Goal: Navigation & Orientation: Understand site structure

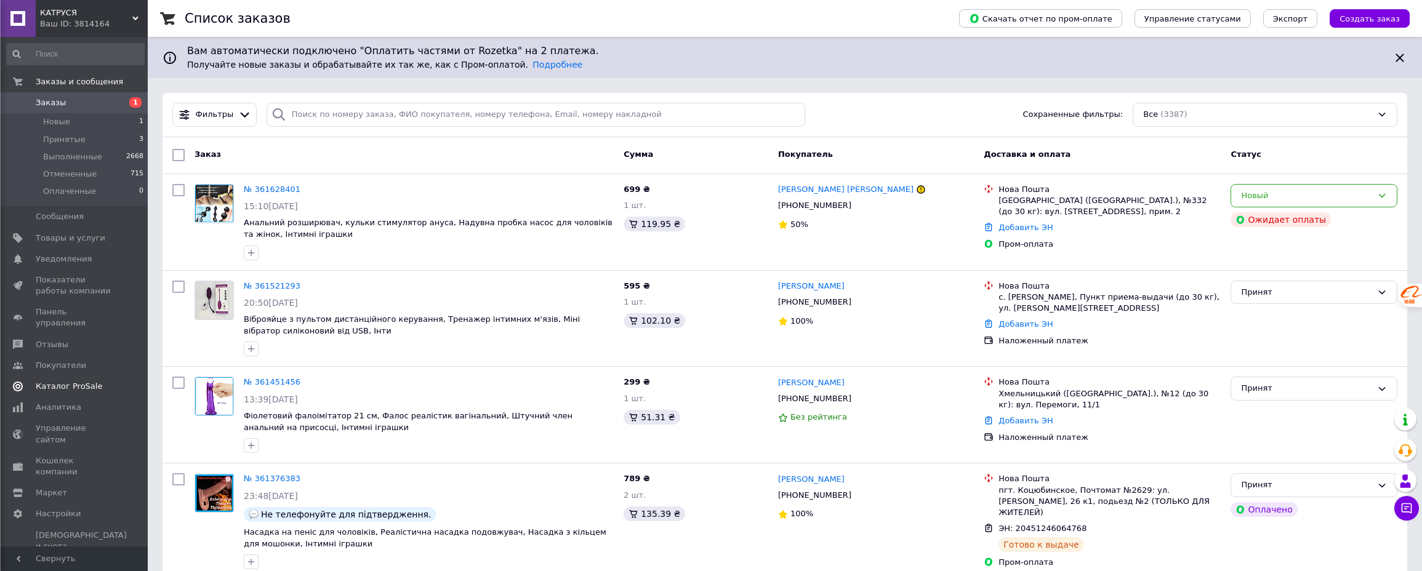
click at [66, 381] on span "Каталог ProSale" at bounding box center [69, 386] width 66 height 11
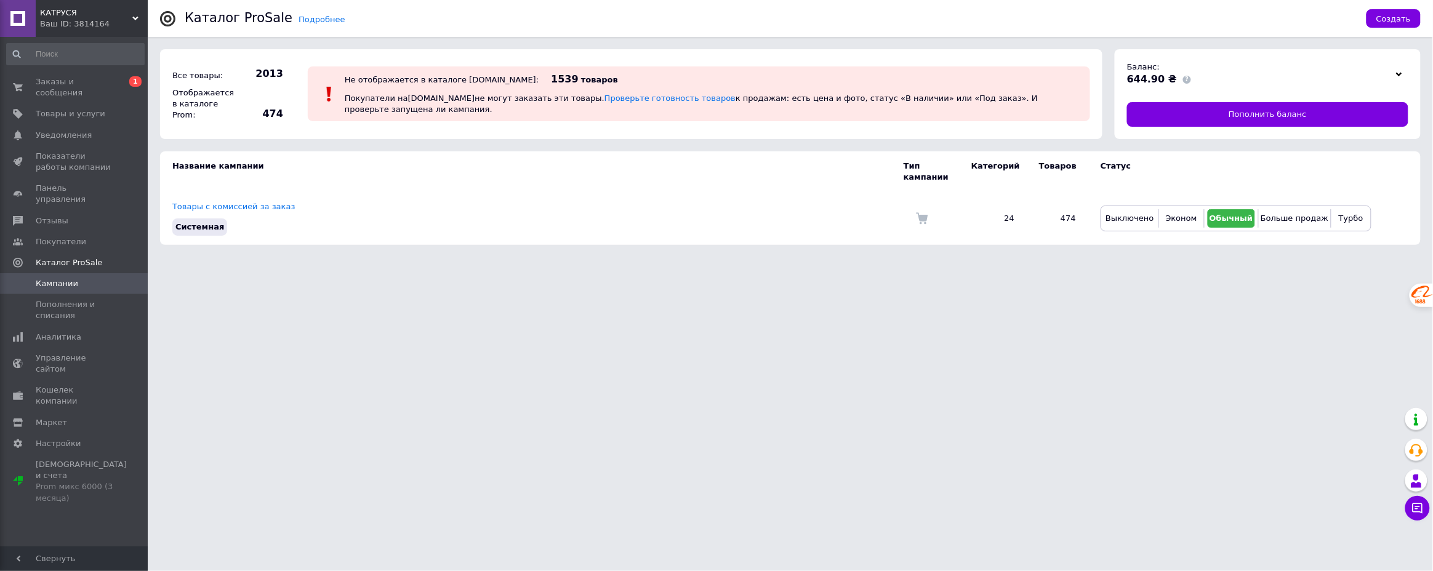
click at [86, 14] on span "КАТРУСЯ" at bounding box center [86, 12] width 92 height 11
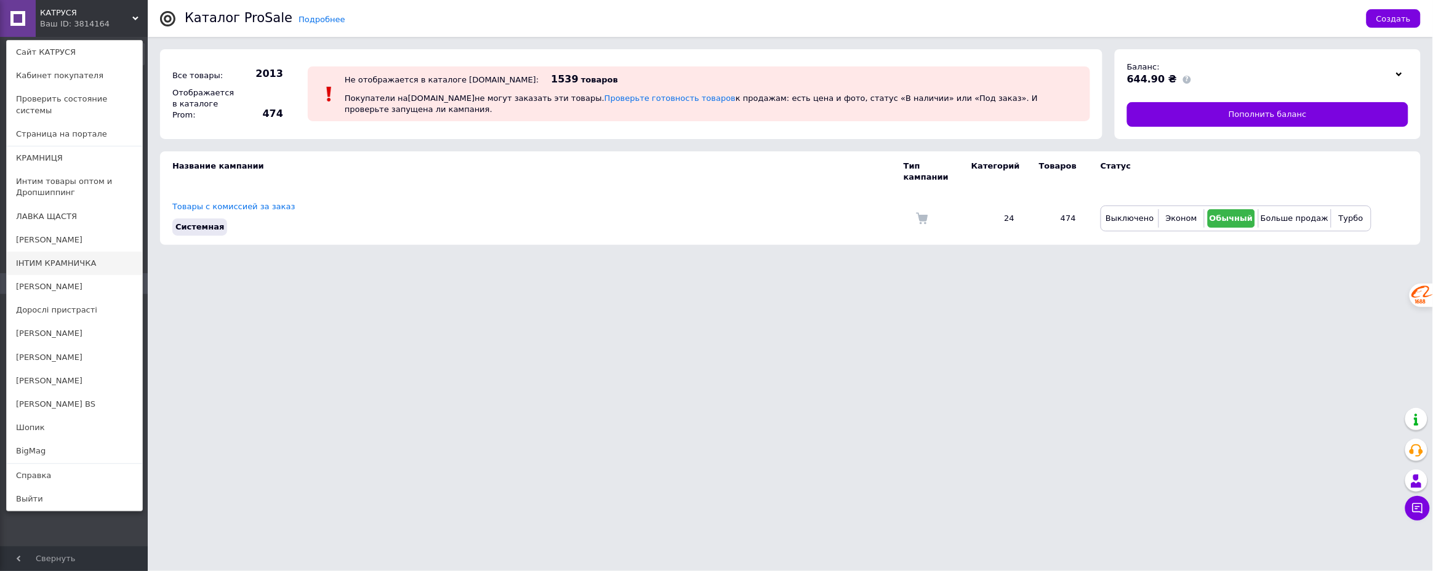
click at [52, 252] on link "ІНТИМ КРАМНИЧКА" at bounding box center [74, 263] width 135 height 23
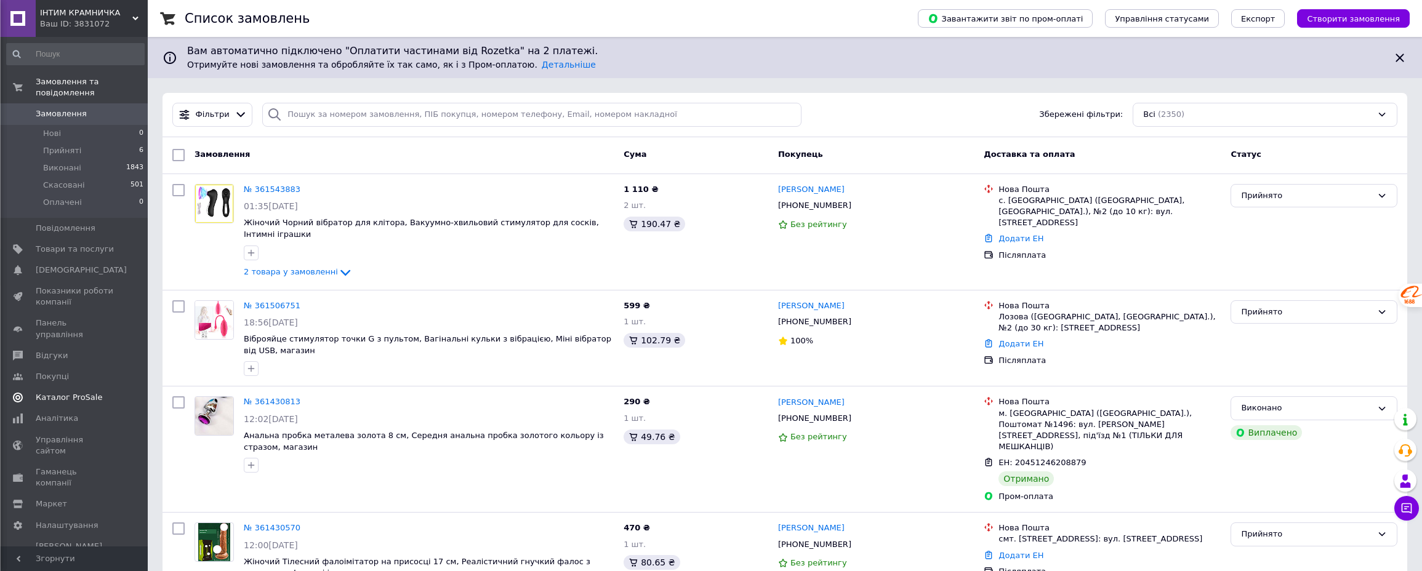
click at [52, 392] on span "Каталог ProSale" at bounding box center [69, 397] width 66 height 11
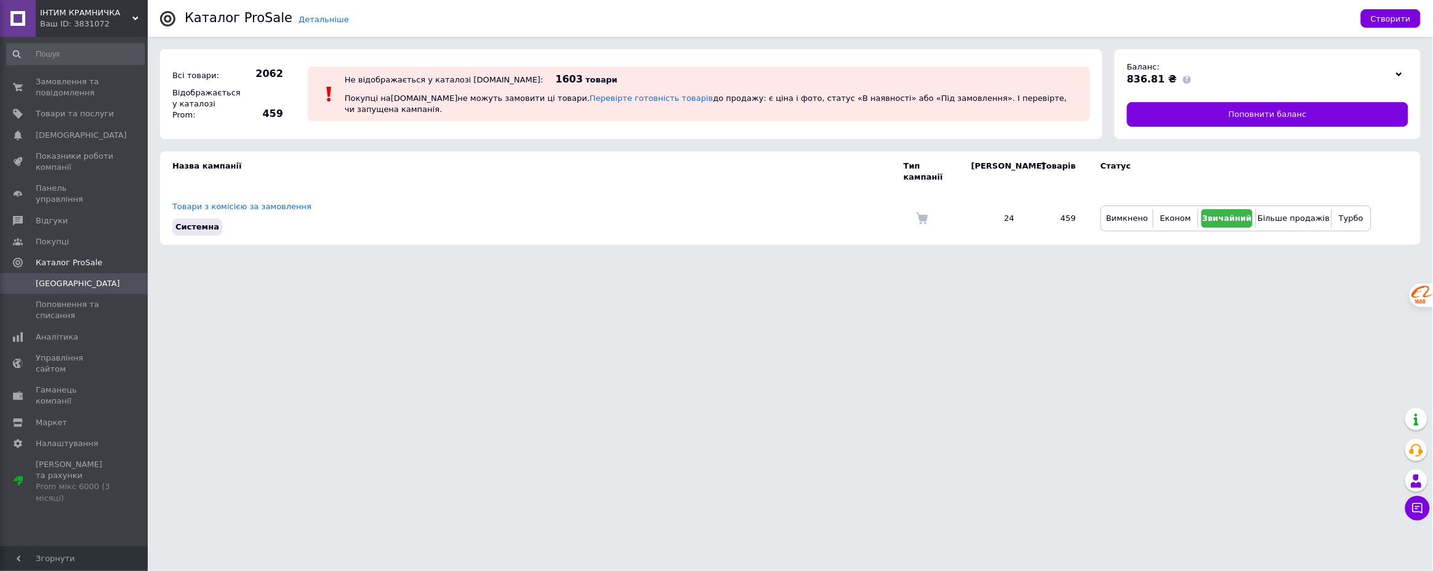
click at [106, 25] on div "Ваш ID: 3831072" at bounding box center [94, 23] width 108 height 11
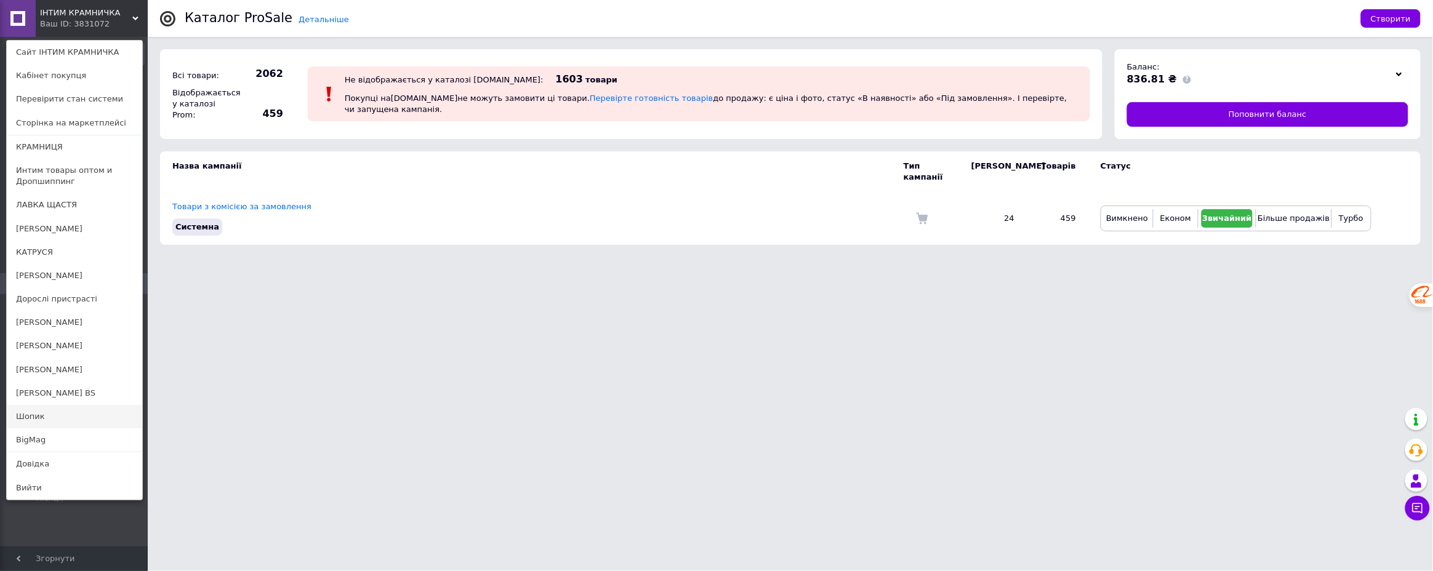
click at [26, 416] on link "Шопик" at bounding box center [74, 416] width 135 height 23
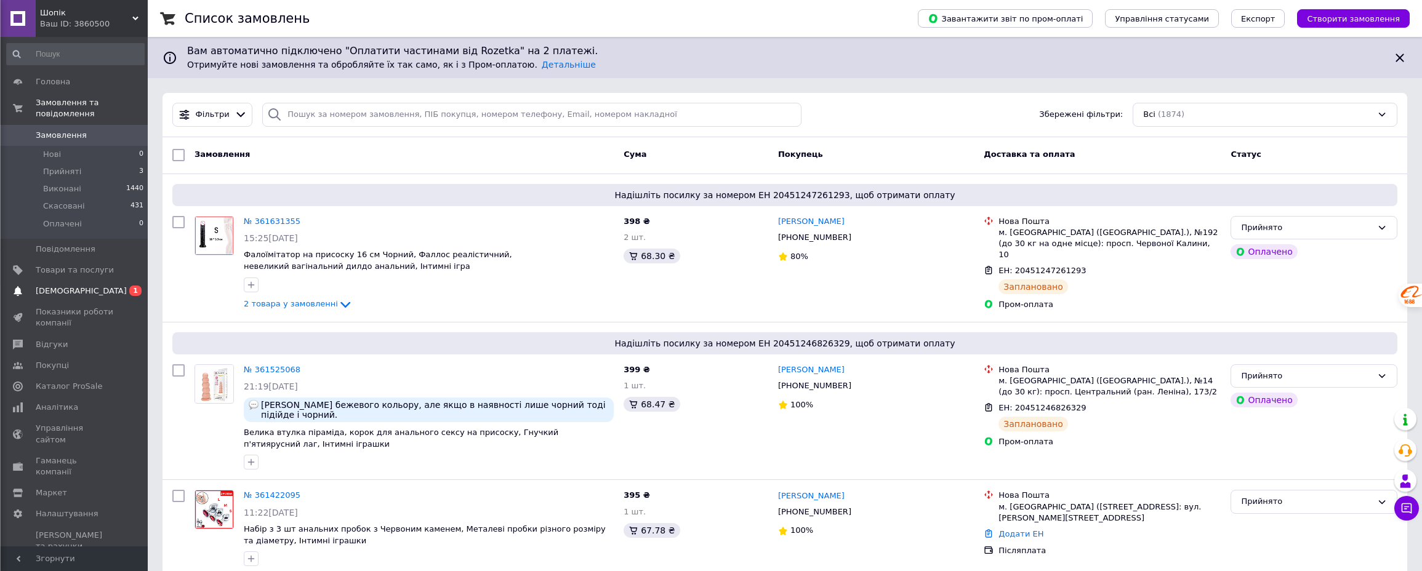
click at [63, 286] on span "[DEMOGRAPHIC_DATA]" at bounding box center [81, 291] width 91 height 11
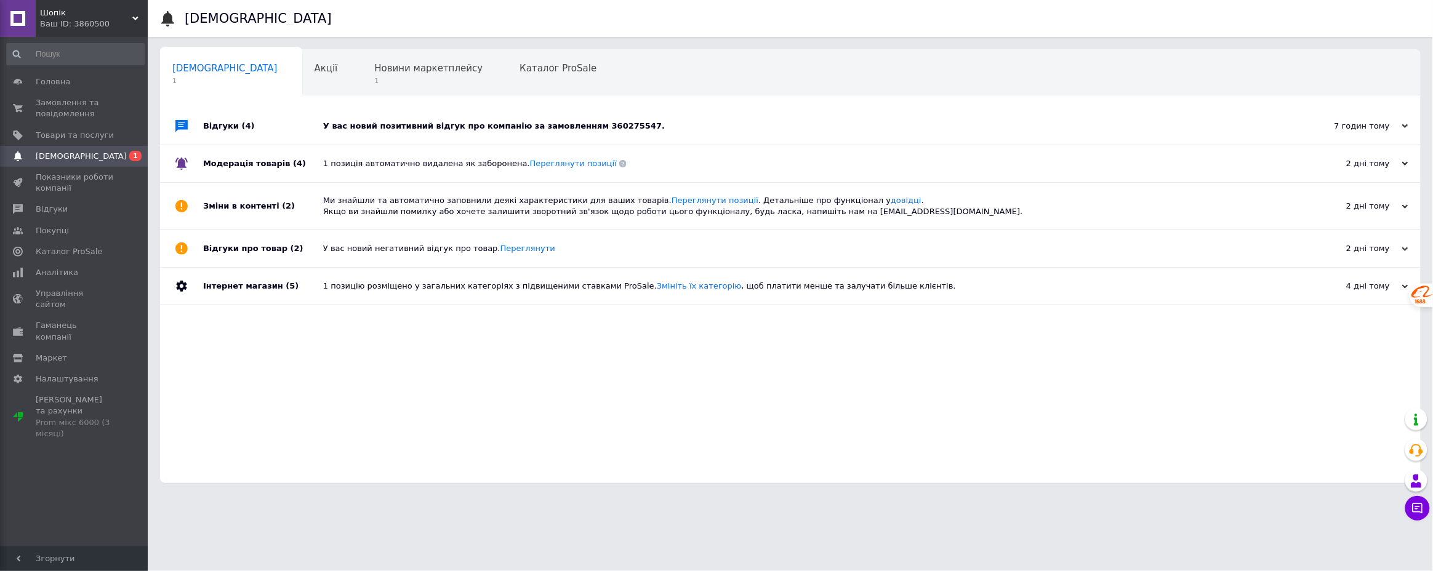
click at [416, 127] on div "У вас новий позитивний відгук про компанію за замовленням 360275547." at bounding box center [804, 126] width 962 height 11
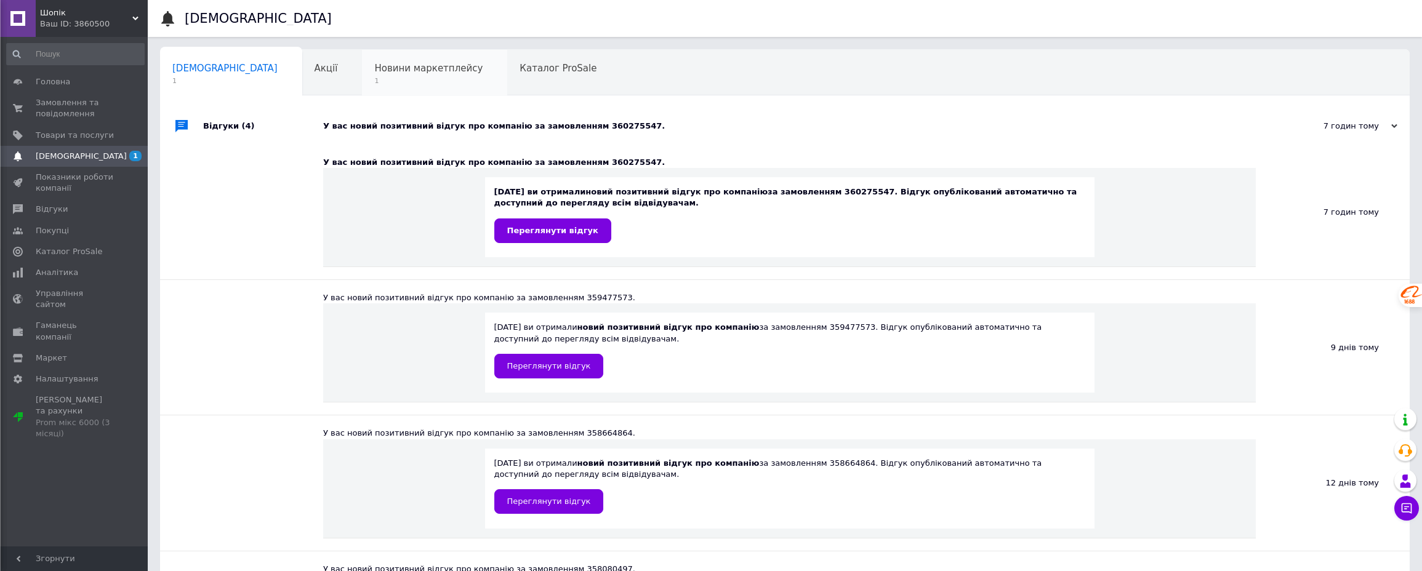
click at [374, 68] on span "Новини маркетплейсу" at bounding box center [428, 68] width 108 height 11
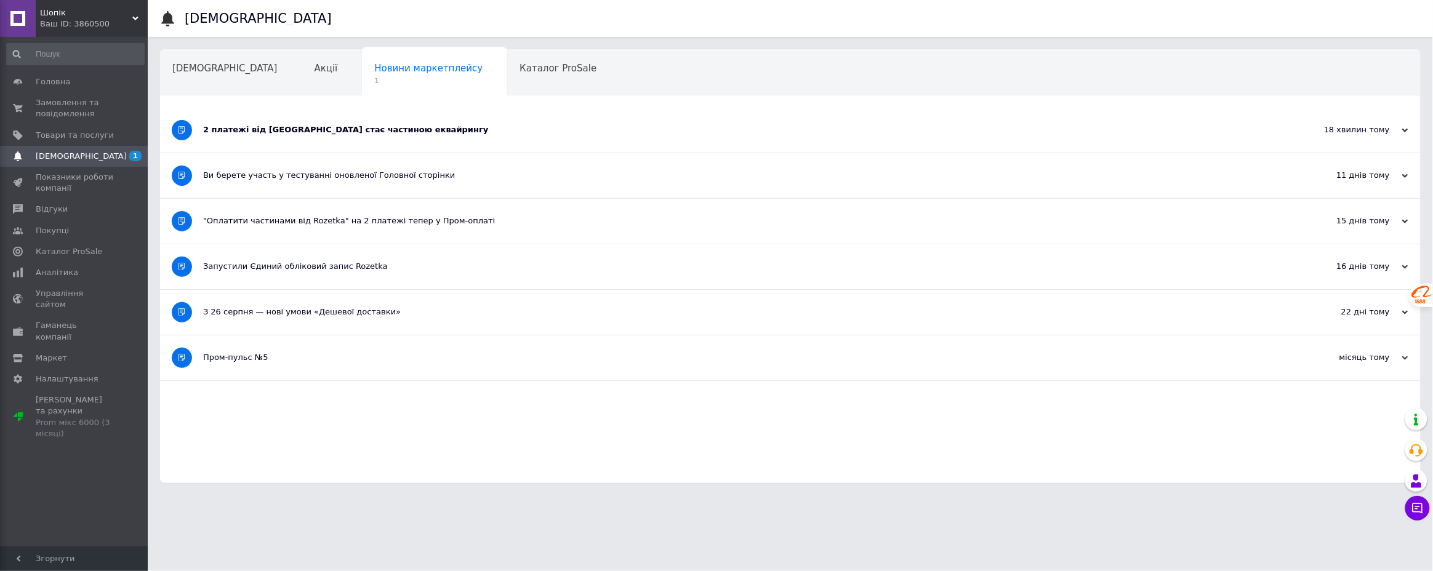
click at [256, 127] on div "2 платежі від Rozetka стає частиною еквайрингу" at bounding box center [744, 129] width 1082 height 11
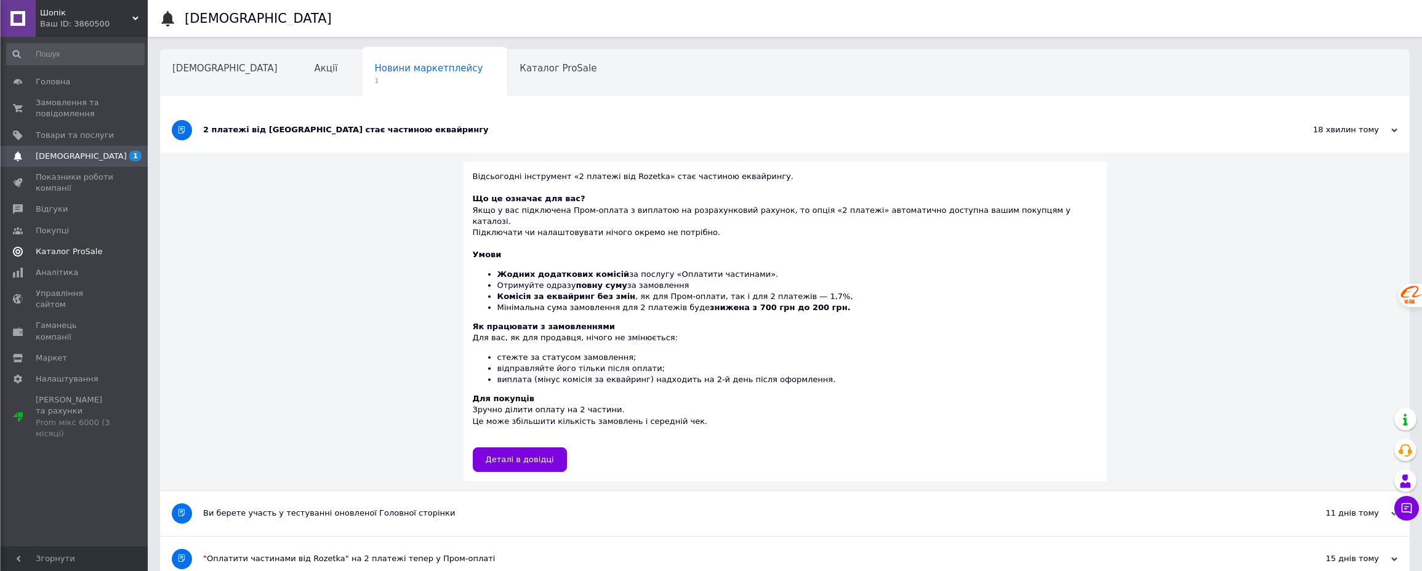
click at [71, 259] on link "Каталог ProSale" at bounding box center [75, 251] width 151 height 21
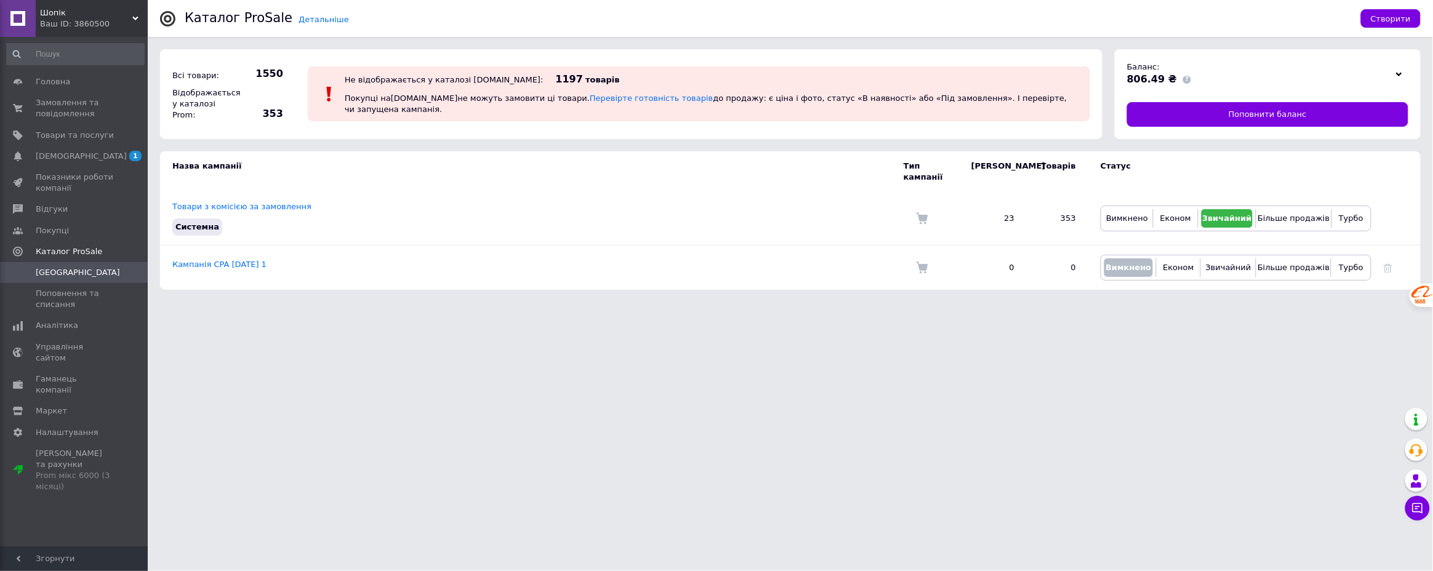
click at [90, 17] on span "Шопік" at bounding box center [86, 12] width 92 height 11
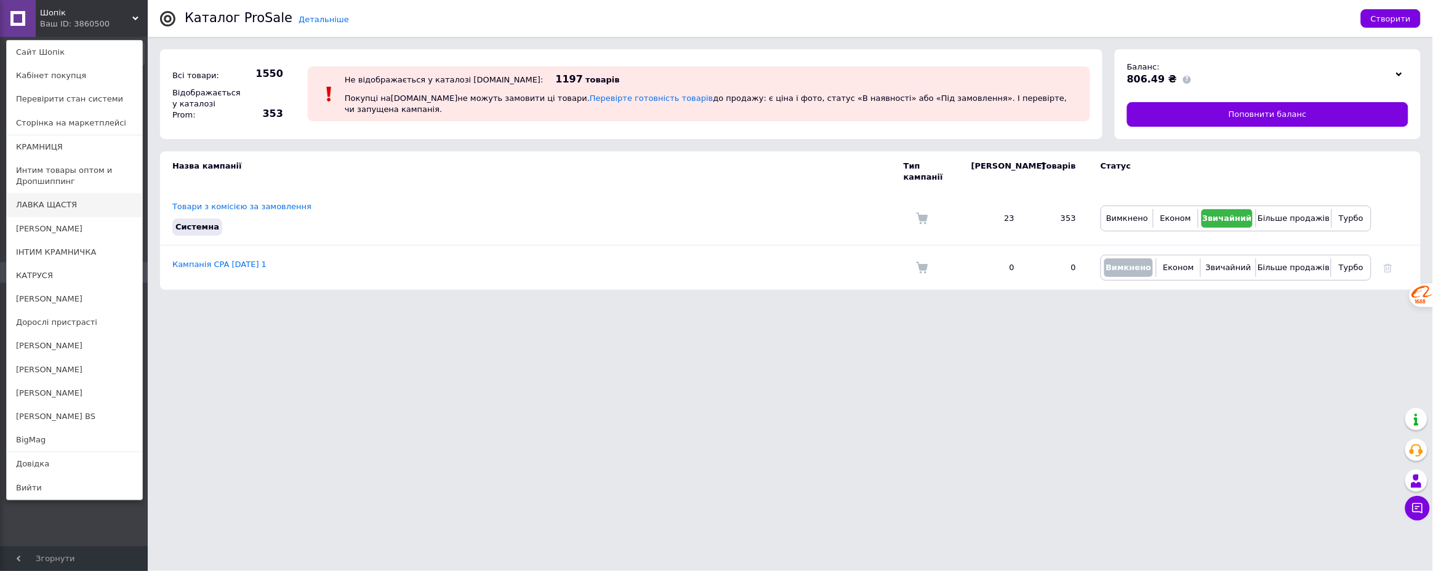
click at [58, 207] on link "ЛАВКА ЩАСТЯ" at bounding box center [74, 204] width 135 height 23
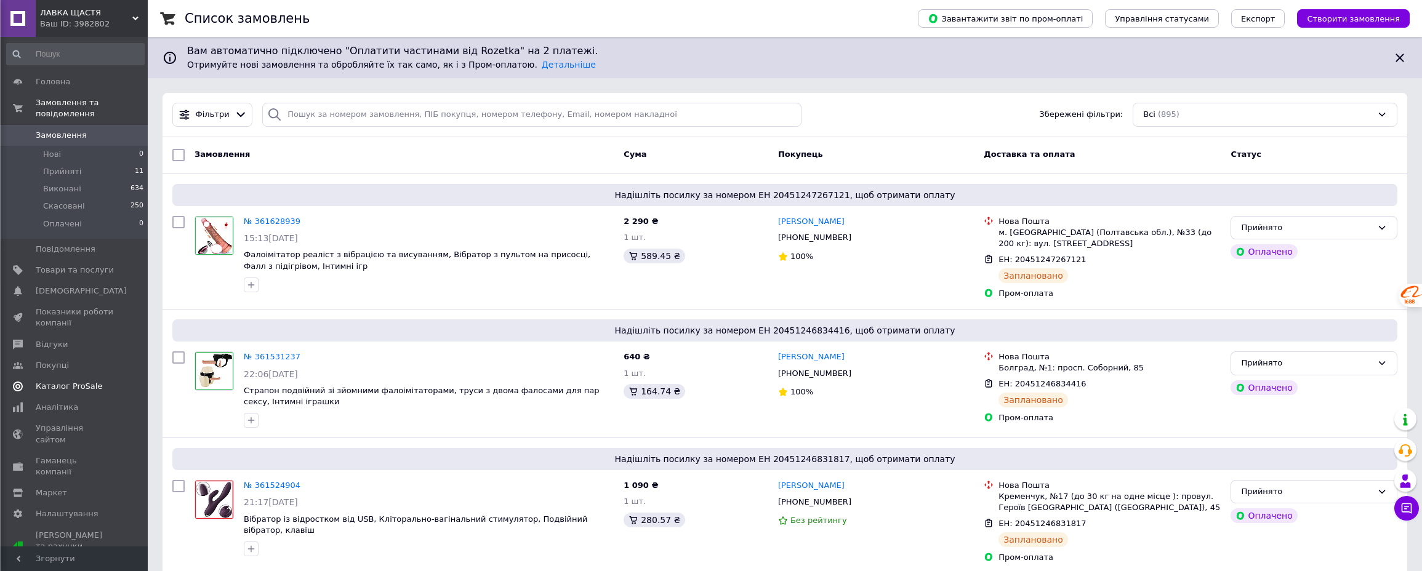
click at [66, 381] on span "Каталог ProSale" at bounding box center [69, 386] width 66 height 11
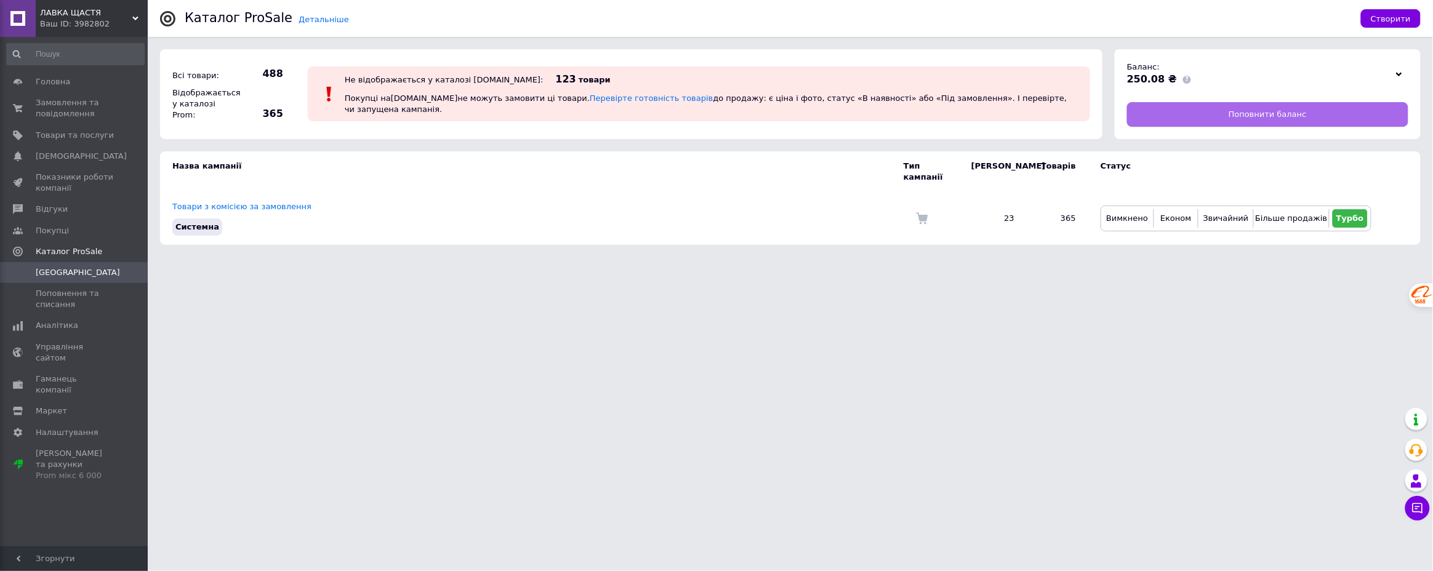
click at [1240, 111] on span "Поповнити баланс" at bounding box center [1268, 114] width 78 height 11
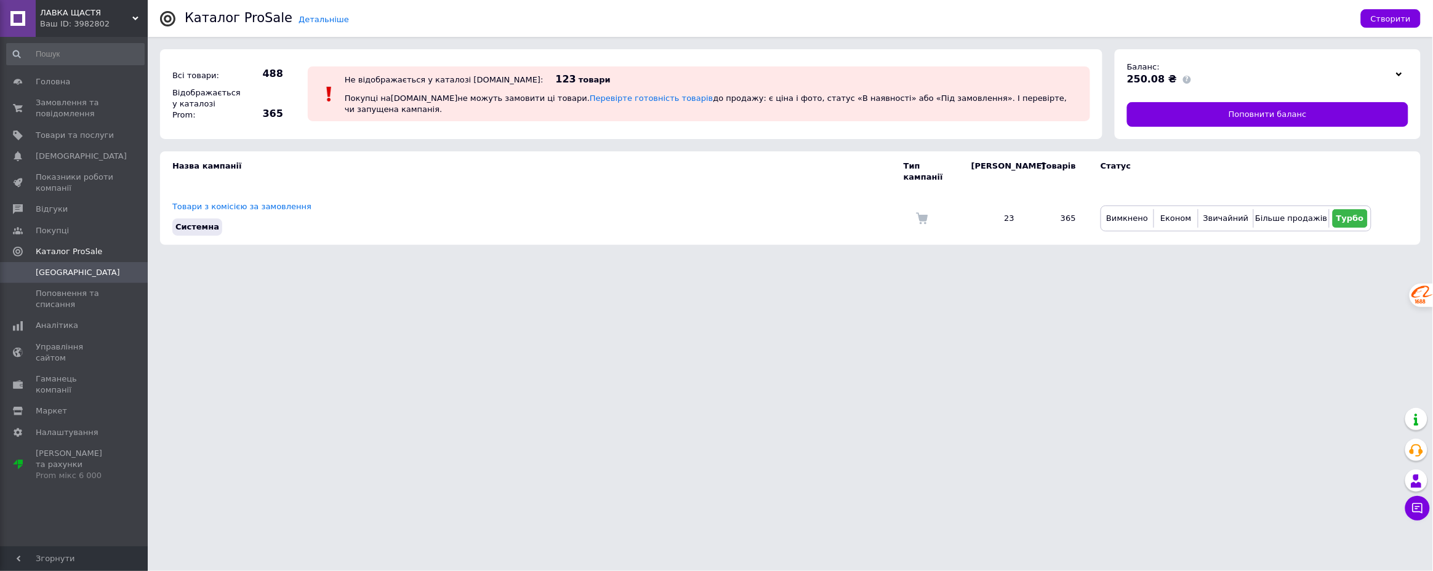
click at [74, 7] on span "ЛАВКА ЩАСТЯ" at bounding box center [86, 12] width 92 height 11
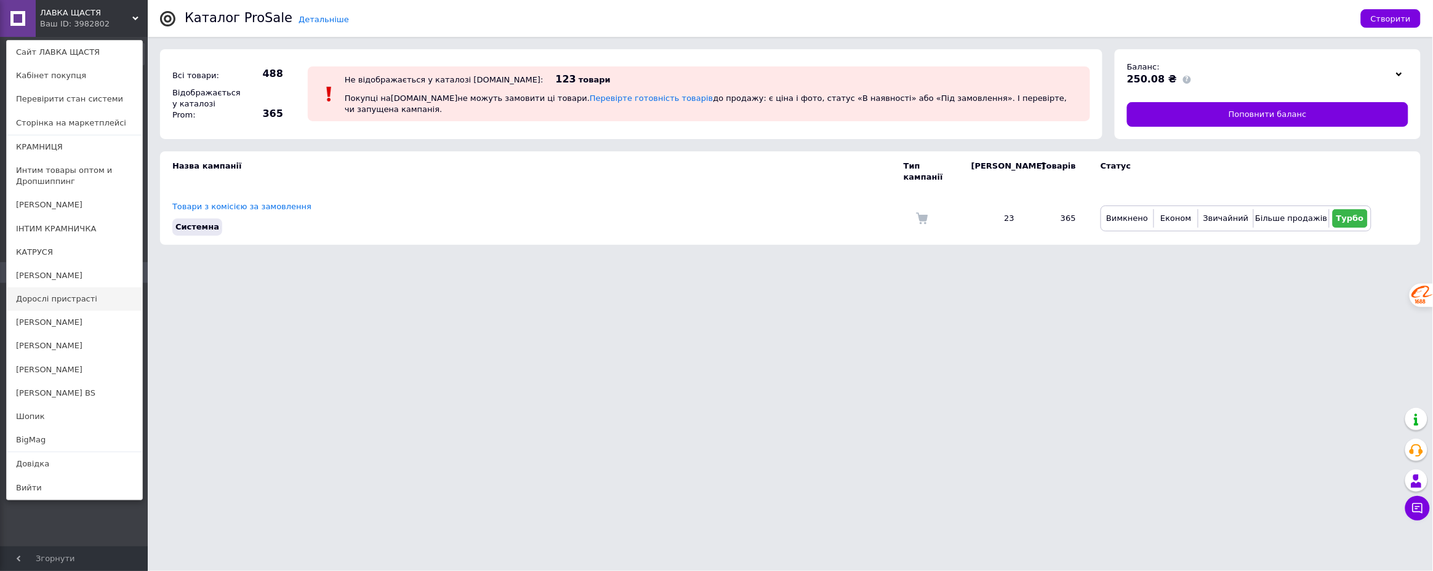
click at [48, 305] on link "Дорослі пристрасті" at bounding box center [74, 298] width 135 height 23
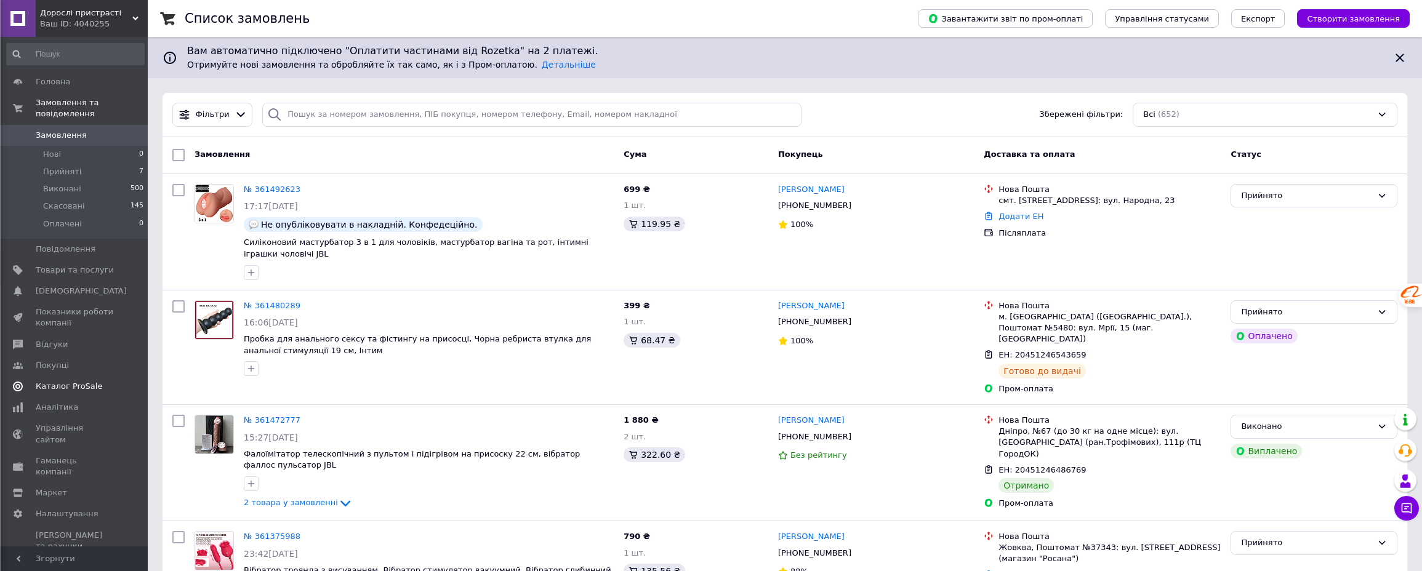
click at [72, 381] on span "Каталог ProSale" at bounding box center [69, 386] width 66 height 11
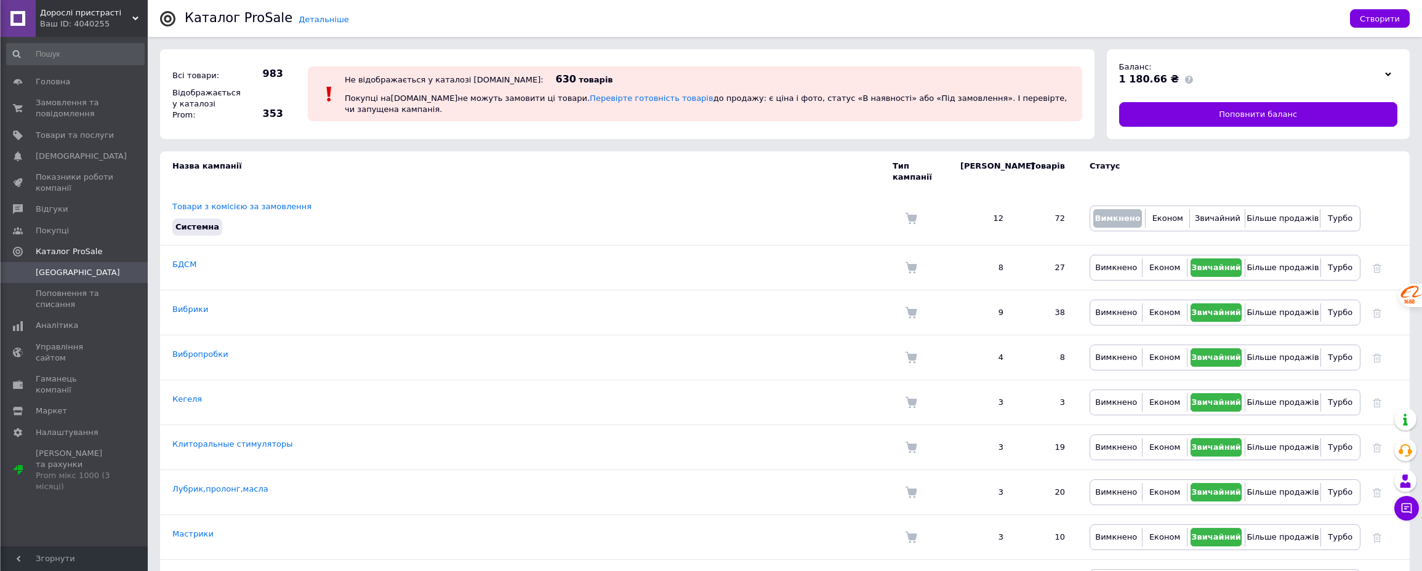
click at [84, 7] on span "Дорослі пристрасті" at bounding box center [86, 12] width 92 height 11
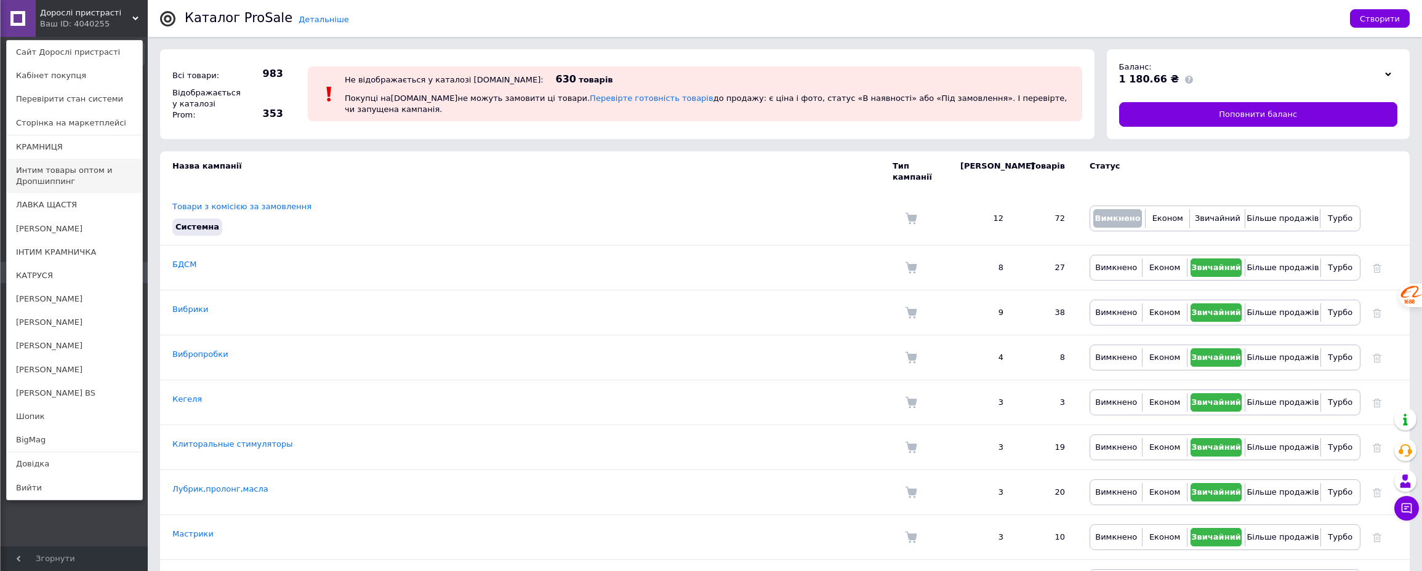
click at [70, 171] on link "Интим товары оптом и Дропшиппинг" at bounding box center [74, 176] width 135 height 34
